Goal: Transaction & Acquisition: Purchase product/service

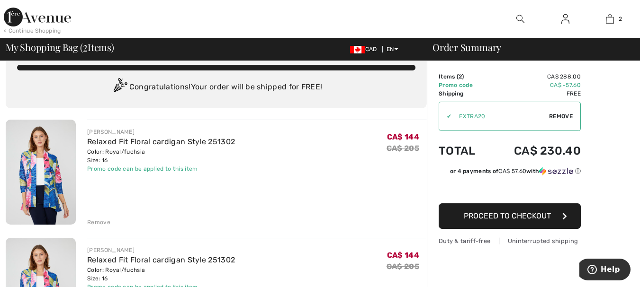
scroll to position [47, 0]
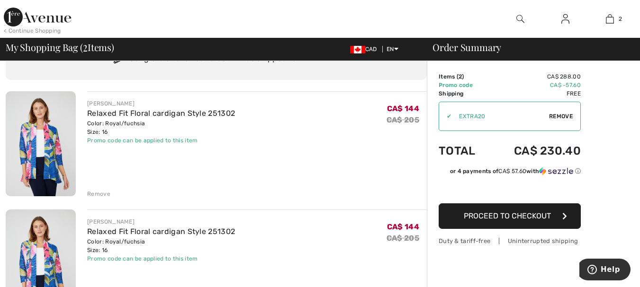
click at [104, 193] on div "Remove" at bounding box center [98, 194] width 23 height 9
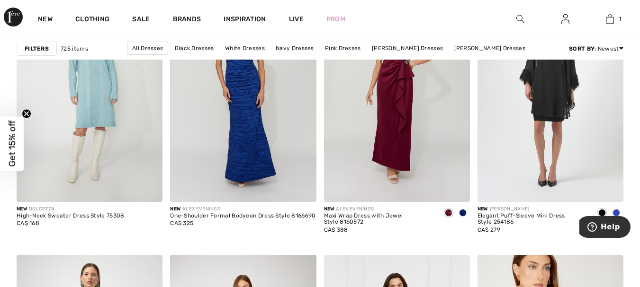
scroll to position [798, 0]
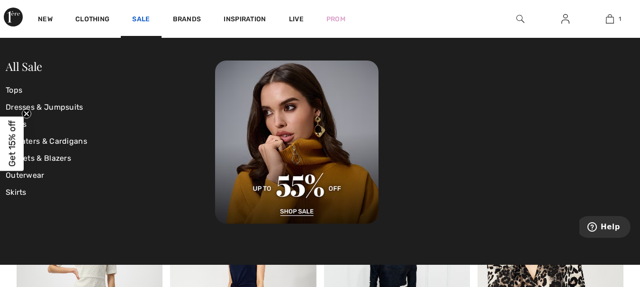
click at [142, 19] on link "Sale" at bounding box center [141, 20] width 18 height 10
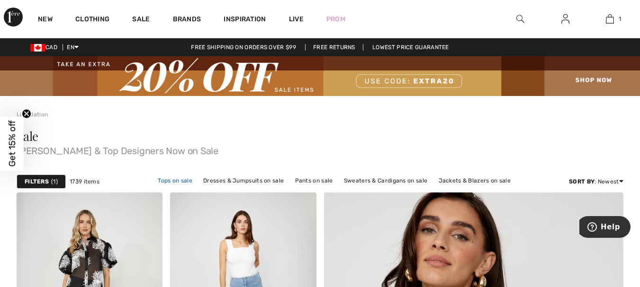
click at [180, 179] on link "Tops on sale" at bounding box center [175, 181] width 44 height 12
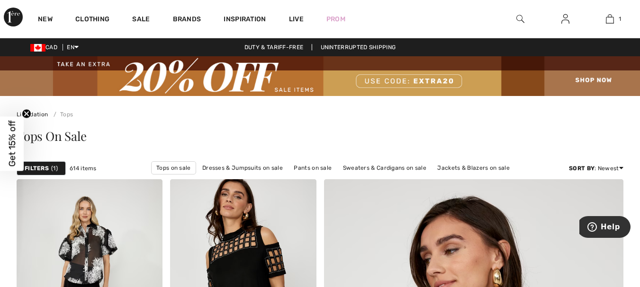
checkbox input "true"
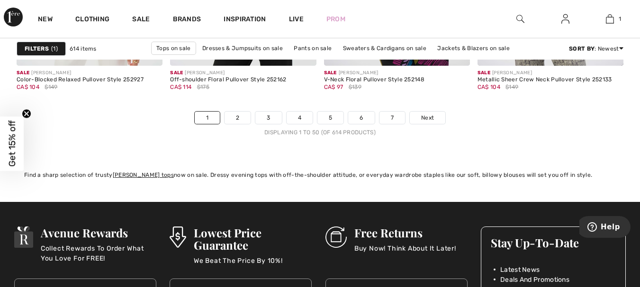
scroll to position [4263, 0]
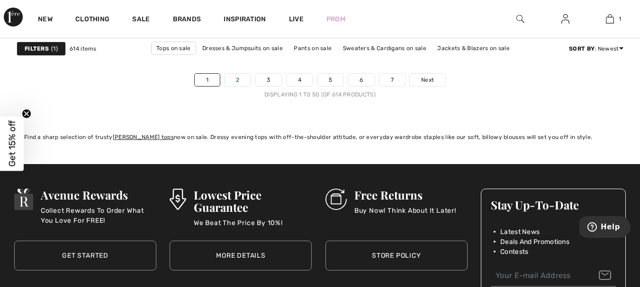
click at [237, 83] on link "2" at bounding box center [237, 80] width 26 height 12
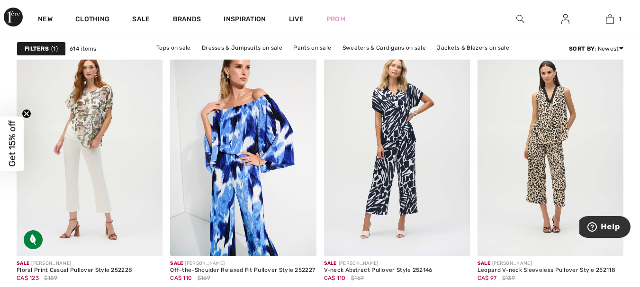
scroll to position [1614, 0]
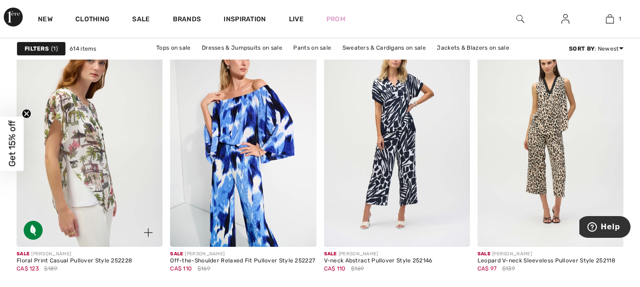
click at [113, 186] on img at bounding box center [90, 137] width 146 height 219
